Goal: Information Seeking & Learning: Learn about a topic

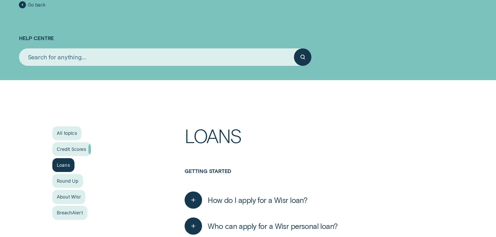
scroll to position [104, 0]
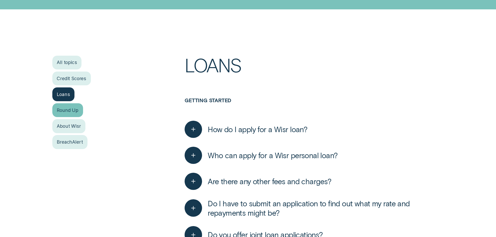
click at [66, 105] on div "Round Up" at bounding box center [67, 110] width 31 height 14
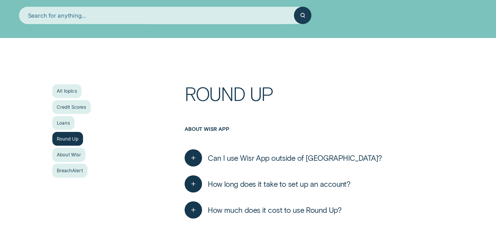
scroll to position [130, 0]
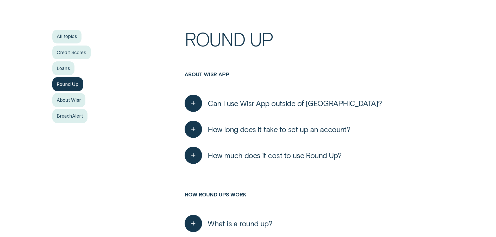
click at [267, 104] on span "Can I use Wisr App outside of [GEOGRAPHIC_DATA]?" at bounding box center [295, 103] width 174 height 9
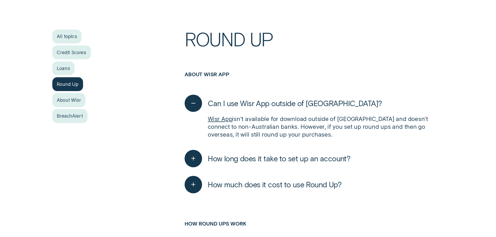
click at [267, 104] on span "Can I use Wisr App outside of [GEOGRAPHIC_DATA]?" at bounding box center [295, 103] width 174 height 9
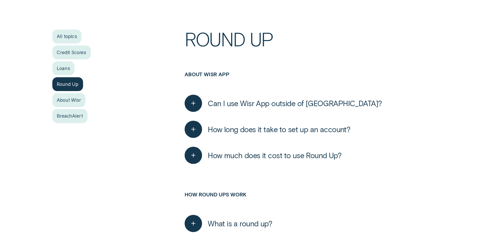
click at [259, 129] on span "How long does it take to set up an account?" at bounding box center [279, 129] width 142 height 9
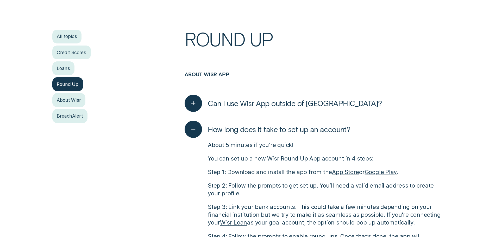
click at [259, 129] on span "How long does it take to set up an account?" at bounding box center [279, 129] width 142 height 9
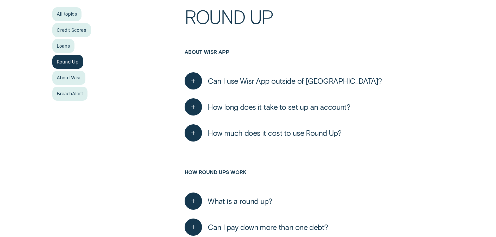
scroll to position [182, 0]
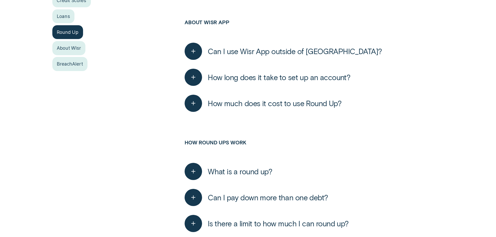
click at [265, 106] on span "How much does it cost to use Round Up?" at bounding box center [275, 103] width 134 height 9
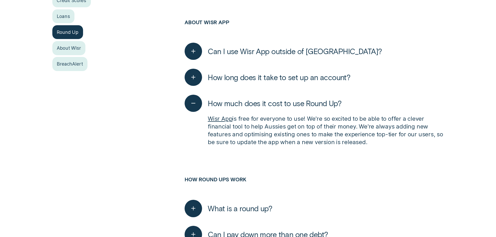
click at [266, 104] on span "How much does it cost to use Round Up?" at bounding box center [275, 103] width 134 height 9
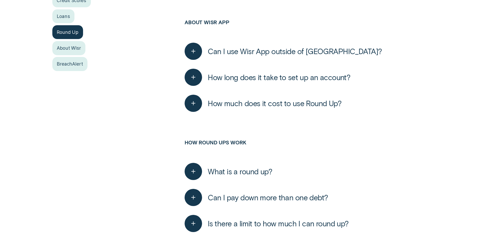
click at [275, 79] on span "How long does it take to set up an account?" at bounding box center [279, 77] width 142 height 9
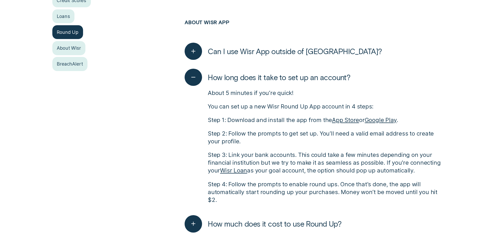
click at [275, 79] on span "How long does it take to set up an account?" at bounding box center [279, 77] width 142 height 9
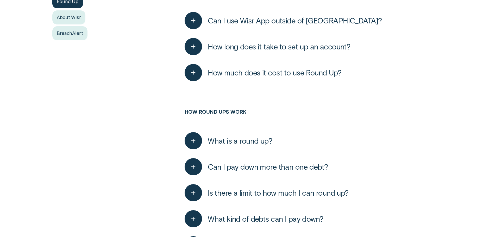
scroll to position [260, 0]
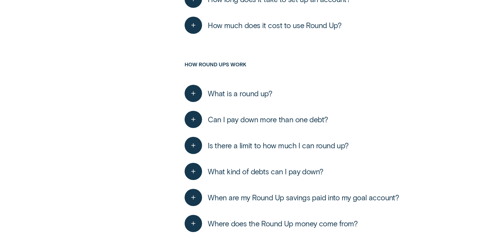
click at [247, 93] on span "What is a round up?" at bounding box center [240, 93] width 64 height 9
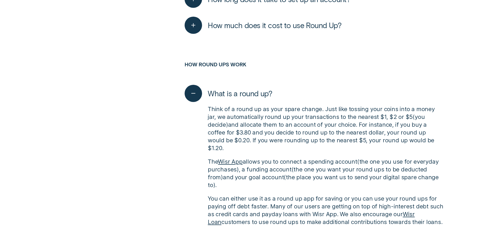
click at [247, 93] on span "What is a round up?" at bounding box center [240, 93] width 64 height 9
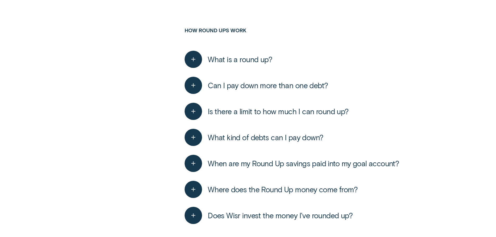
scroll to position [338, 0]
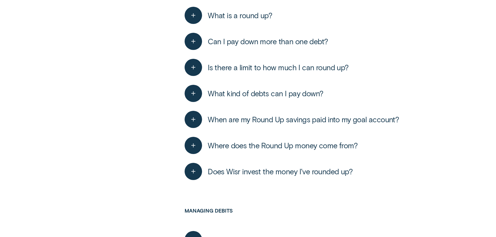
click at [258, 93] on span "What kind of debts can I pay down?" at bounding box center [265, 93] width 115 height 9
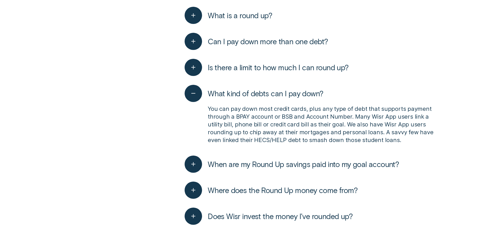
click at [258, 93] on span "What kind of debts can I pay down?" at bounding box center [265, 93] width 115 height 9
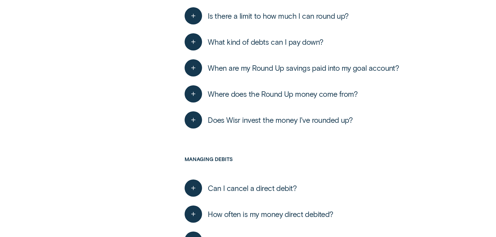
scroll to position [390, 0]
click at [256, 119] on span "Does Wisr invest the money I've rounded up?" at bounding box center [280, 119] width 145 height 9
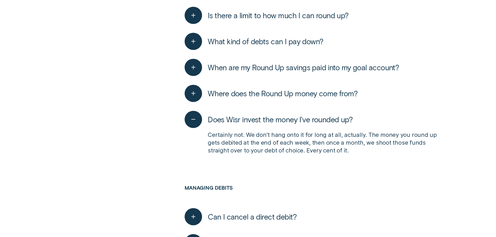
click at [256, 119] on span "Does Wisr invest the money I've rounded up?" at bounding box center [280, 119] width 145 height 9
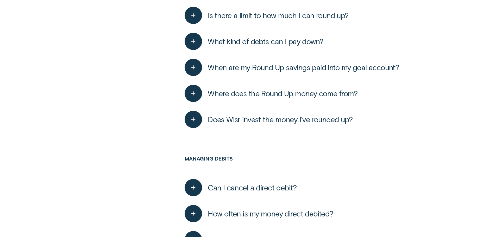
click at [258, 93] on span "Where does the Round Up money come from?" at bounding box center [283, 93] width 150 height 9
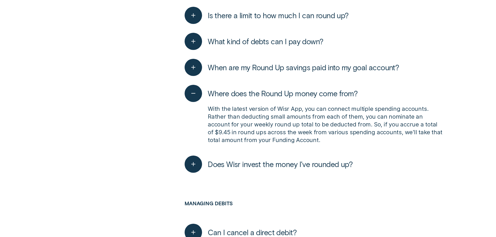
click at [258, 93] on span "Where does the Round Up money come from?" at bounding box center [283, 93] width 150 height 9
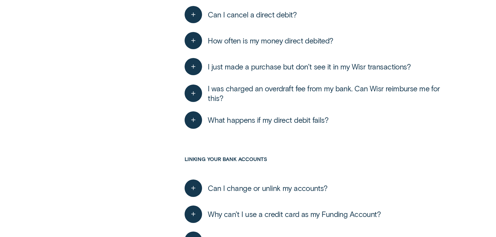
scroll to position [573, 0]
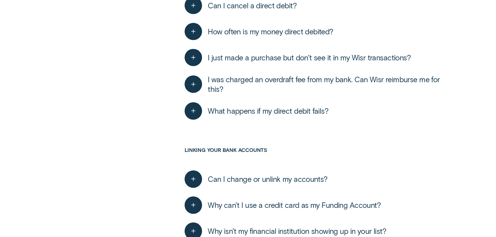
click at [258, 113] on span "What happens if my direct debit fails?" at bounding box center [268, 110] width 121 height 9
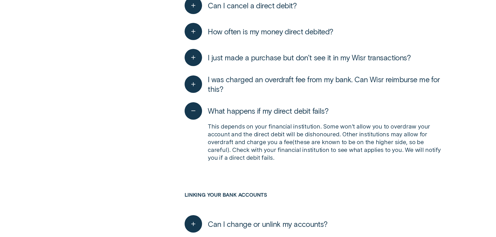
click at [257, 111] on span "What happens if my direct debit fails?" at bounding box center [268, 110] width 121 height 9
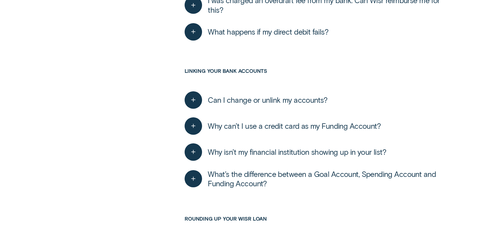
scroll to position [677, 0]
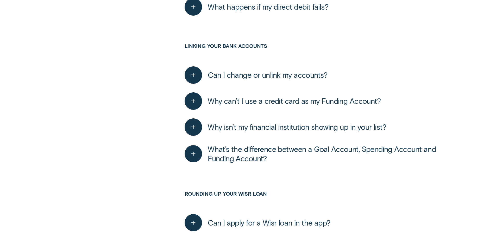
click at [280, 81] on button "Can I change or unlink my accounts?" at bounding box center [256, 74] width 143 height 17
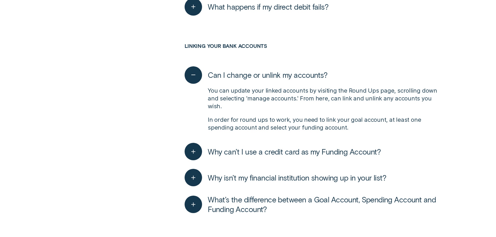
click at [281, 76] on span "Can I change or unlink my accounts?" at bounding box center [268, 74] width 120 height 9
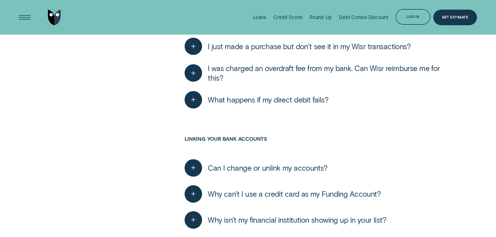
scroll to position [573, 0]
